Goal: Task Accomplishment & Management: Manage account settings

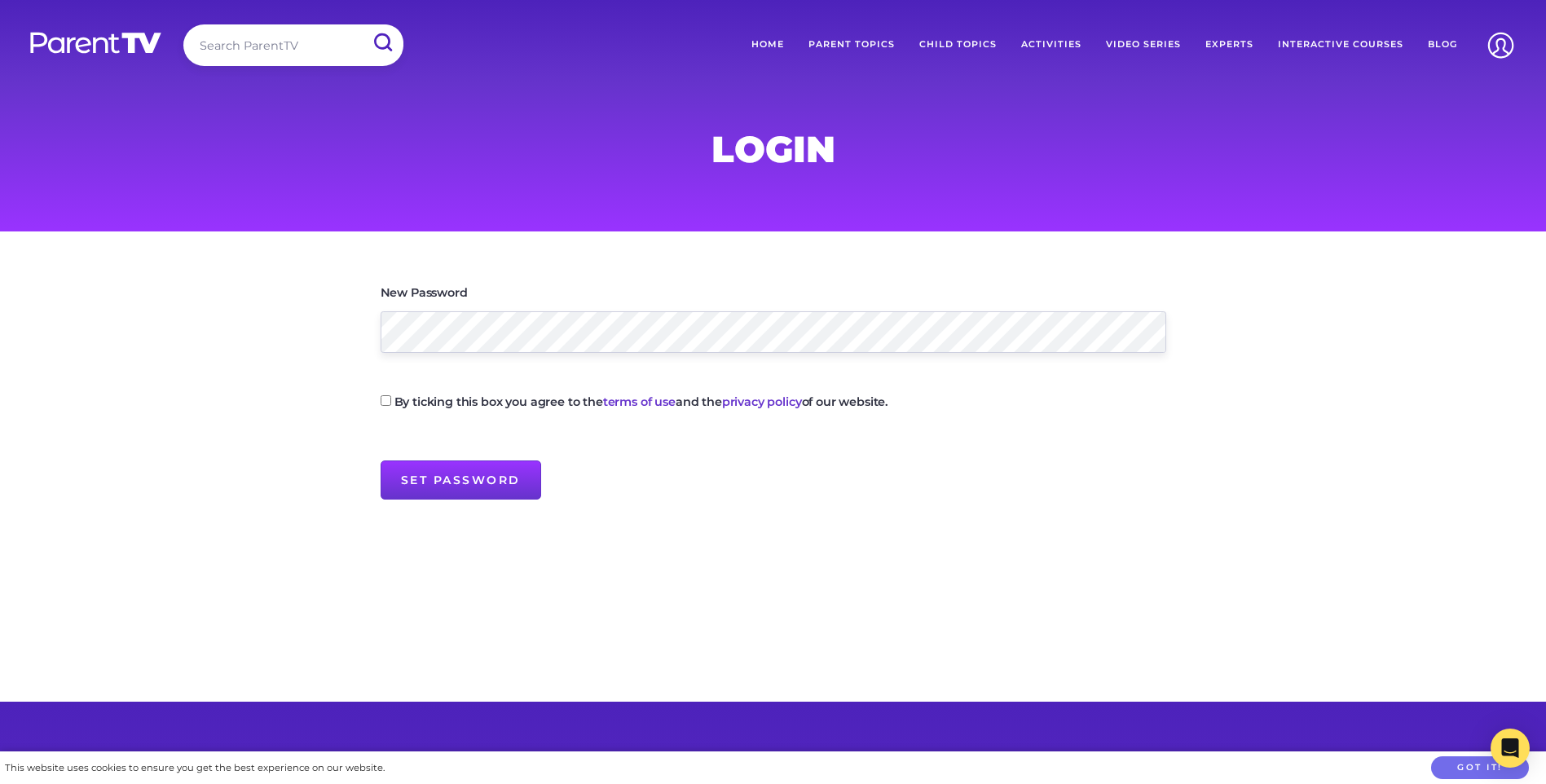
click at [424, 401] on label "By ticking this box you agree to the terms of use and the privacy policy of our…" at bounding box center [642, 401] width 495 height 11
click at [391, 401] on input "By ticking this box you agree to the terms of use and the privacy policy of our…" at bounding box center [385, 400] width 10 height 10
checkbox input "true"
click at [430, 478] on input "Set Password" at bounding box center [460, 479] width 160 height 39
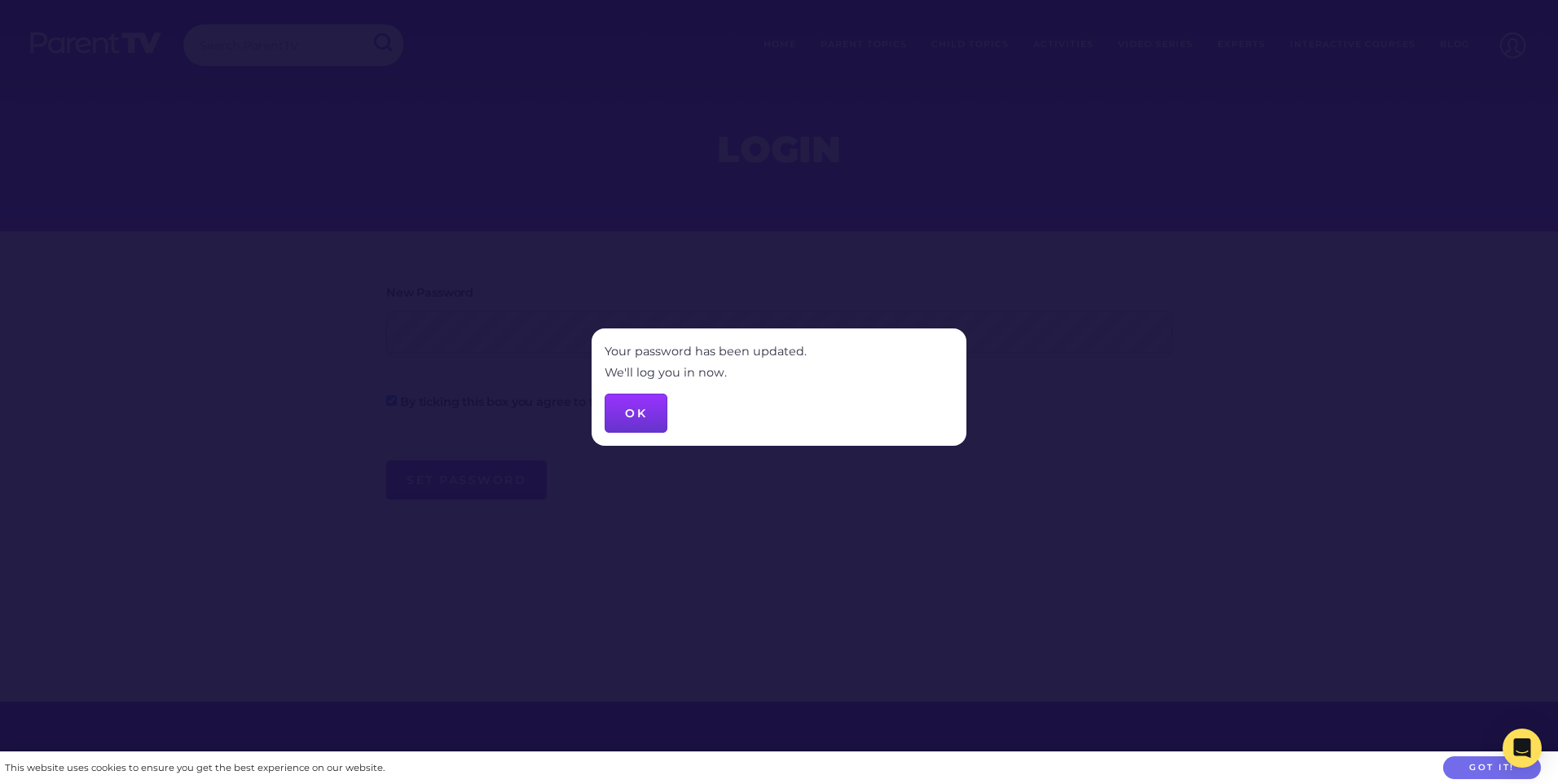
click at [638, 417] on button "OK" at bounding box center [636, 413] width 63 height 39
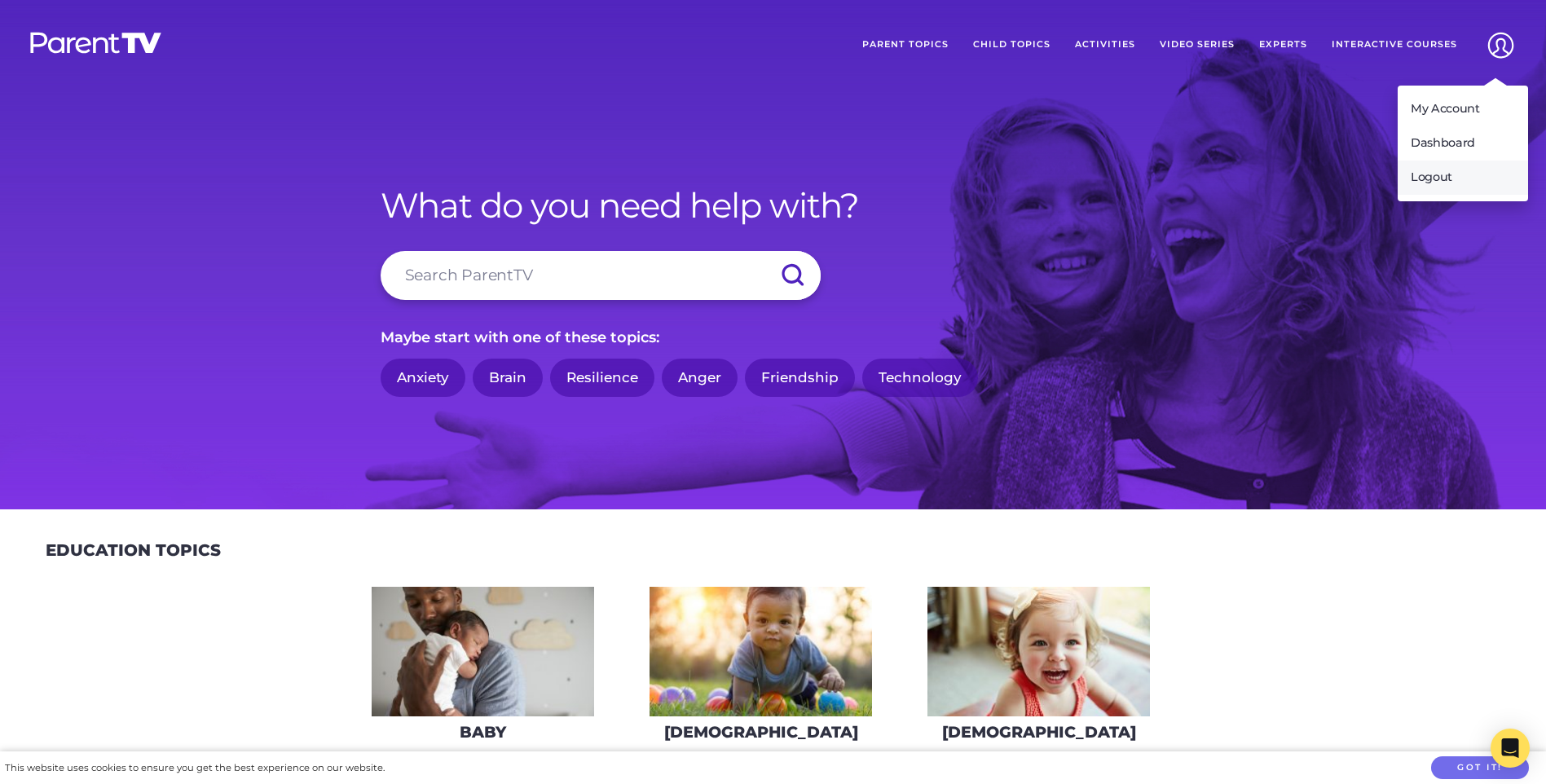
click at [1451, 180] on link "Logout" at bounding box center [1463, 177] width 131 height 34
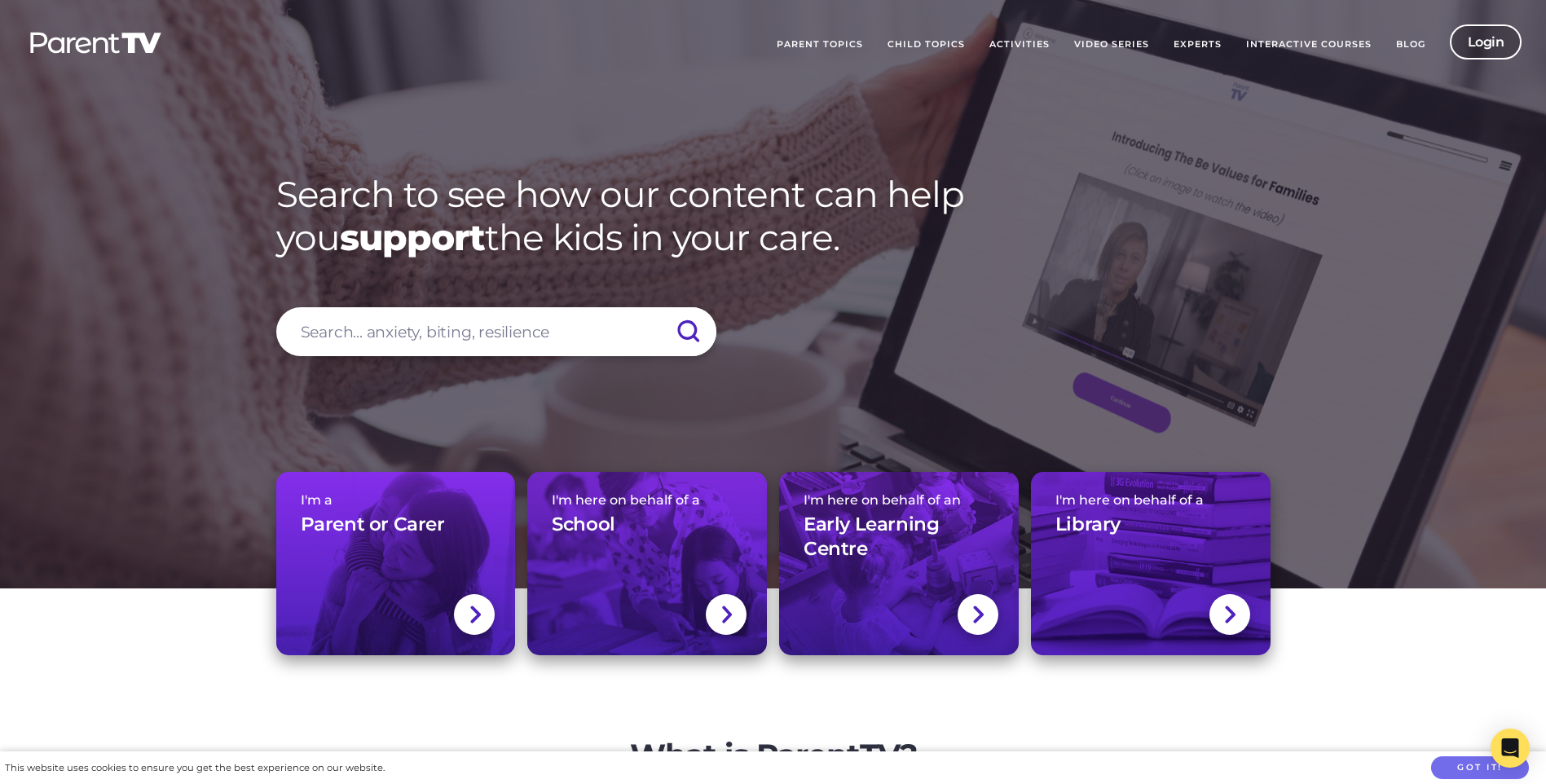
click at [1500, 43] on link "Login" at bounding box center [1486, 42] width 72 height 35
click at [1477, 52] on link "Login" at bounding box center [1486, 42] width 72 height 35
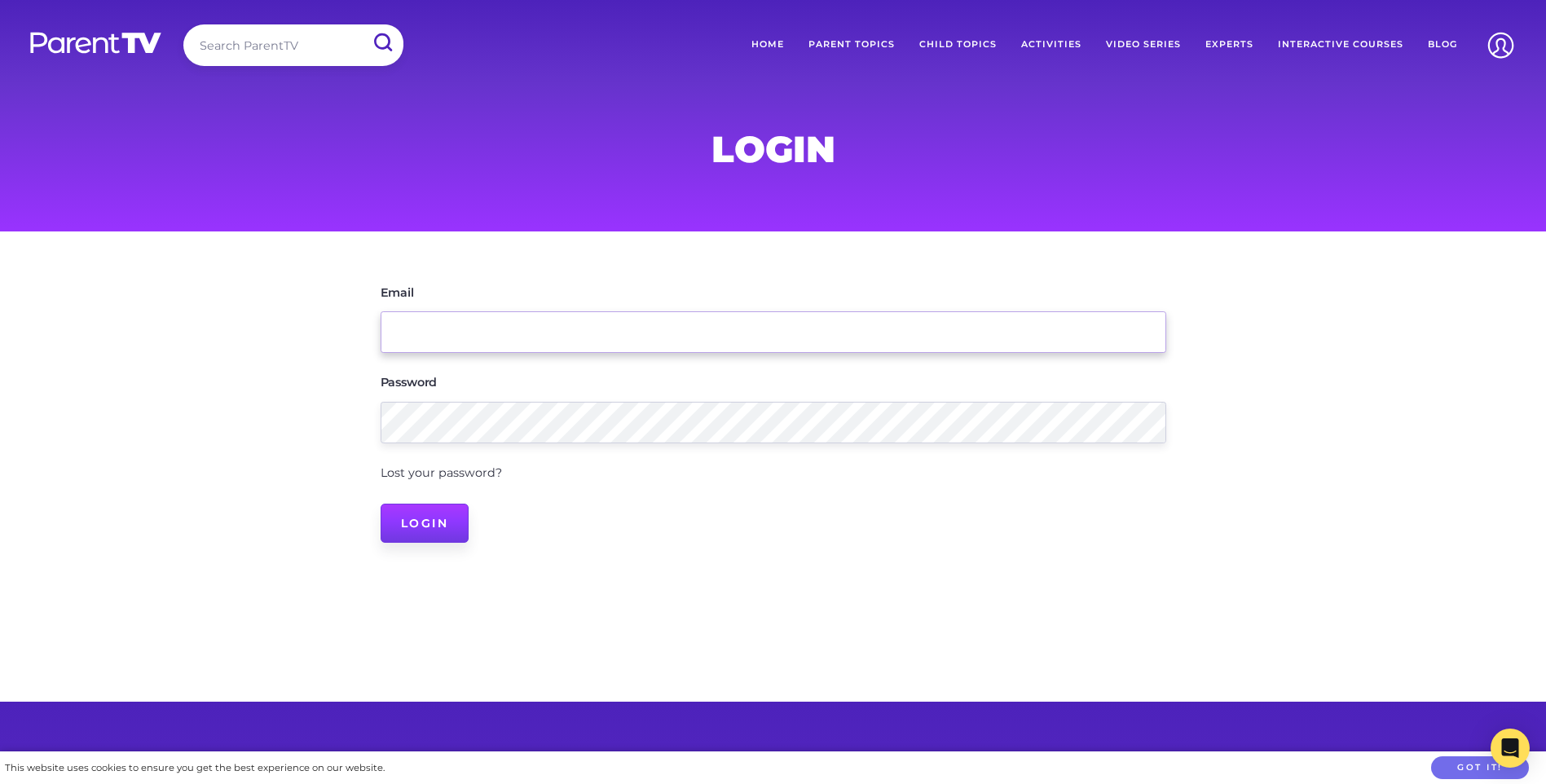
type input "edleader.booval@kkids.com.au"
click at [408, 519] on input "Login" at bounding box center [424, 523] width 89 height 39
